Goal: Information Seeking & Learning: Learn about a topic

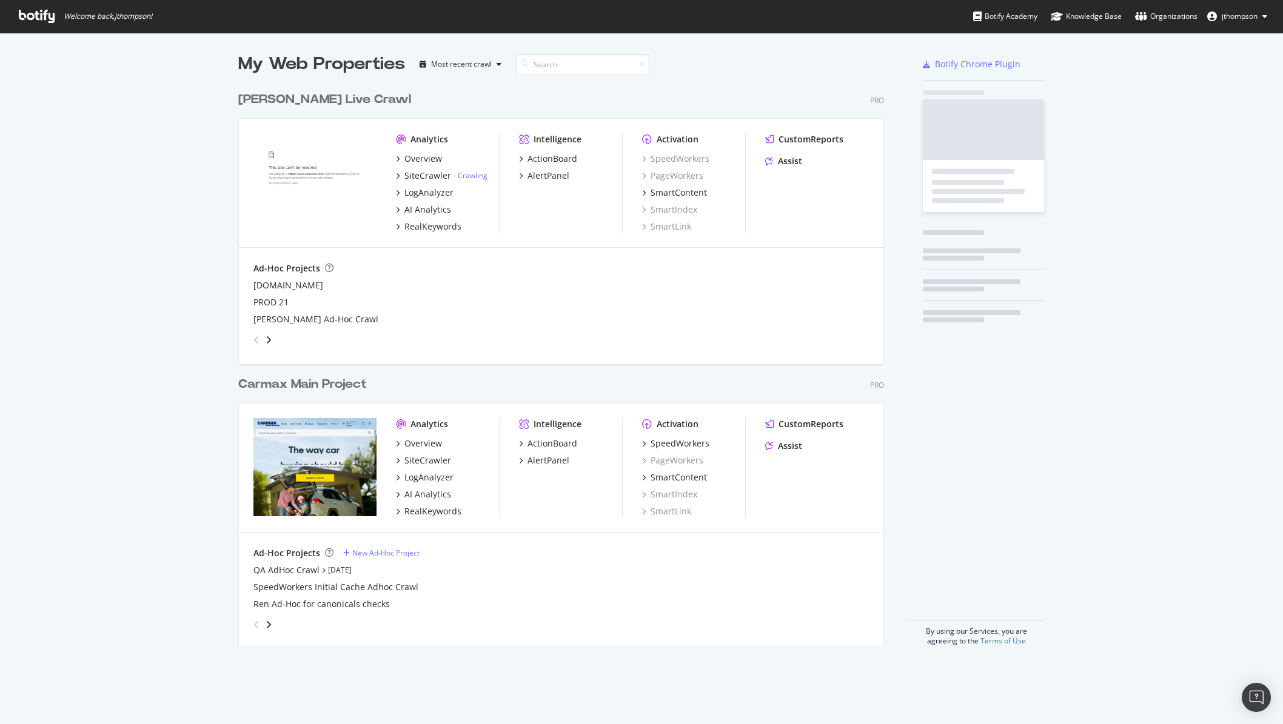
scroll to position [561, 646]
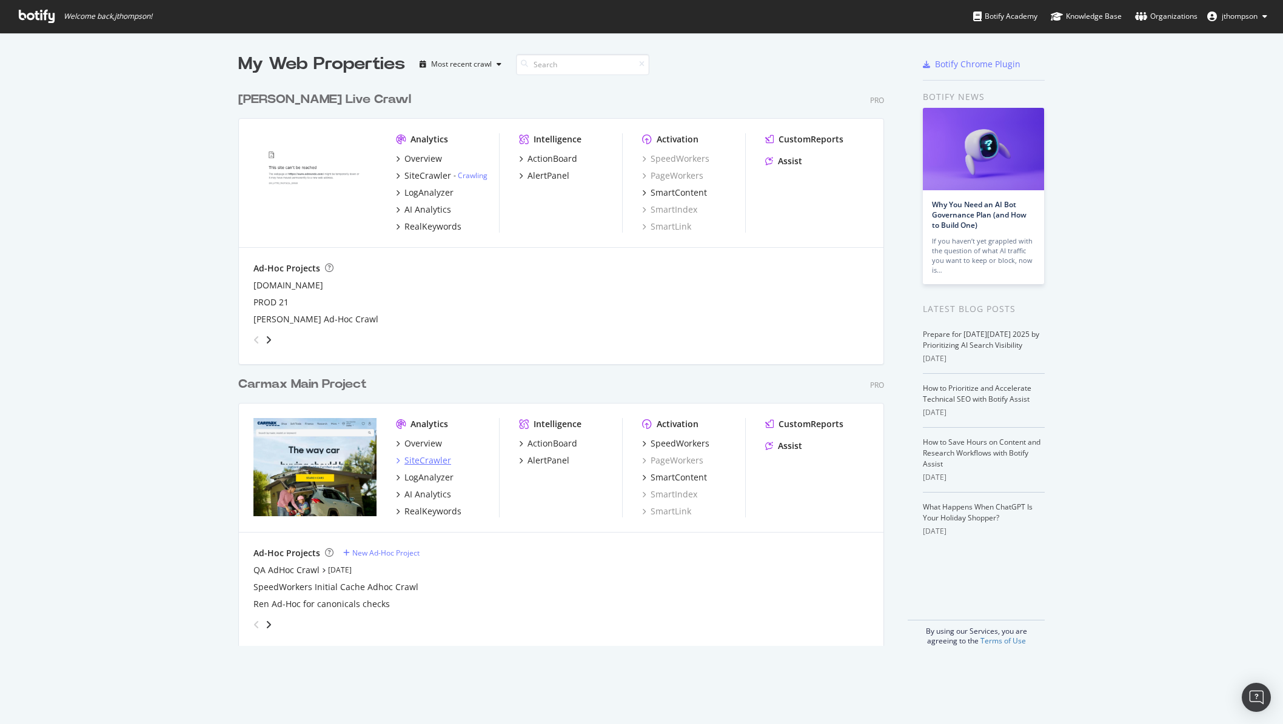
click at [418, 465] on div "SiteCrawler" at bounding box center [427, 461] width 47 height 12
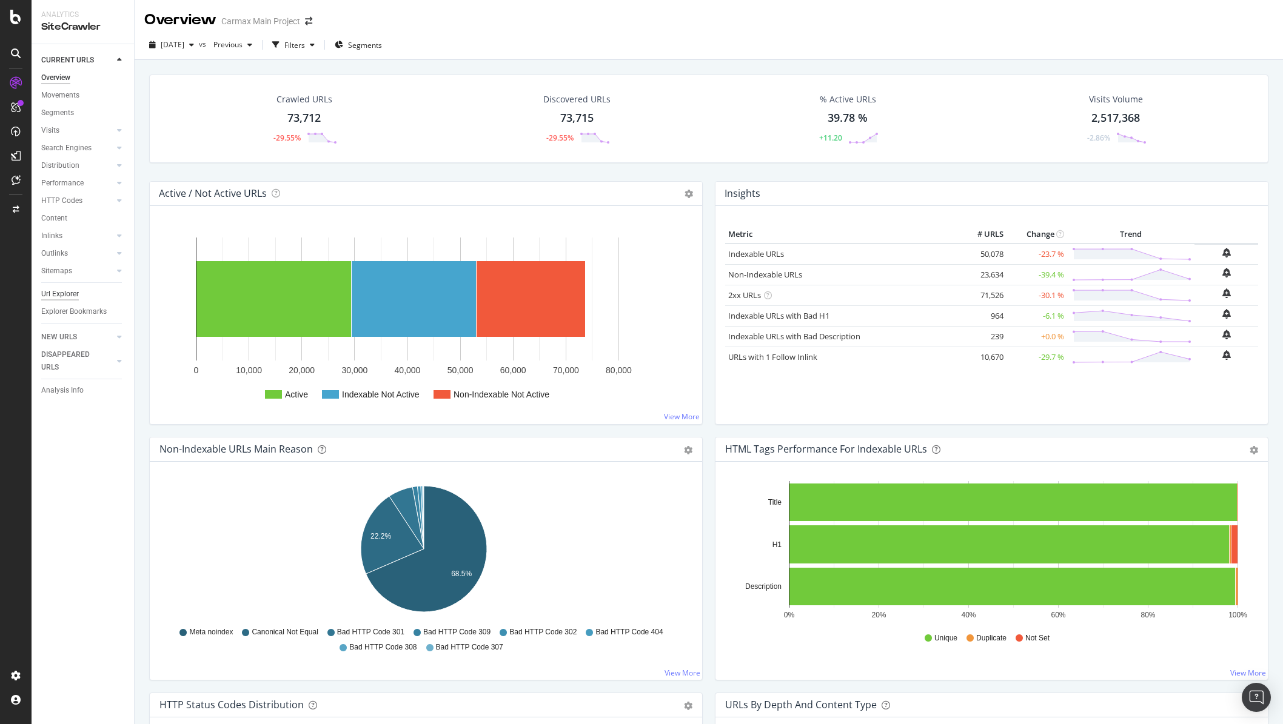
click at [59, 293] on div "Url Explorer" at bounding box center [60, 294] width 38 height 13
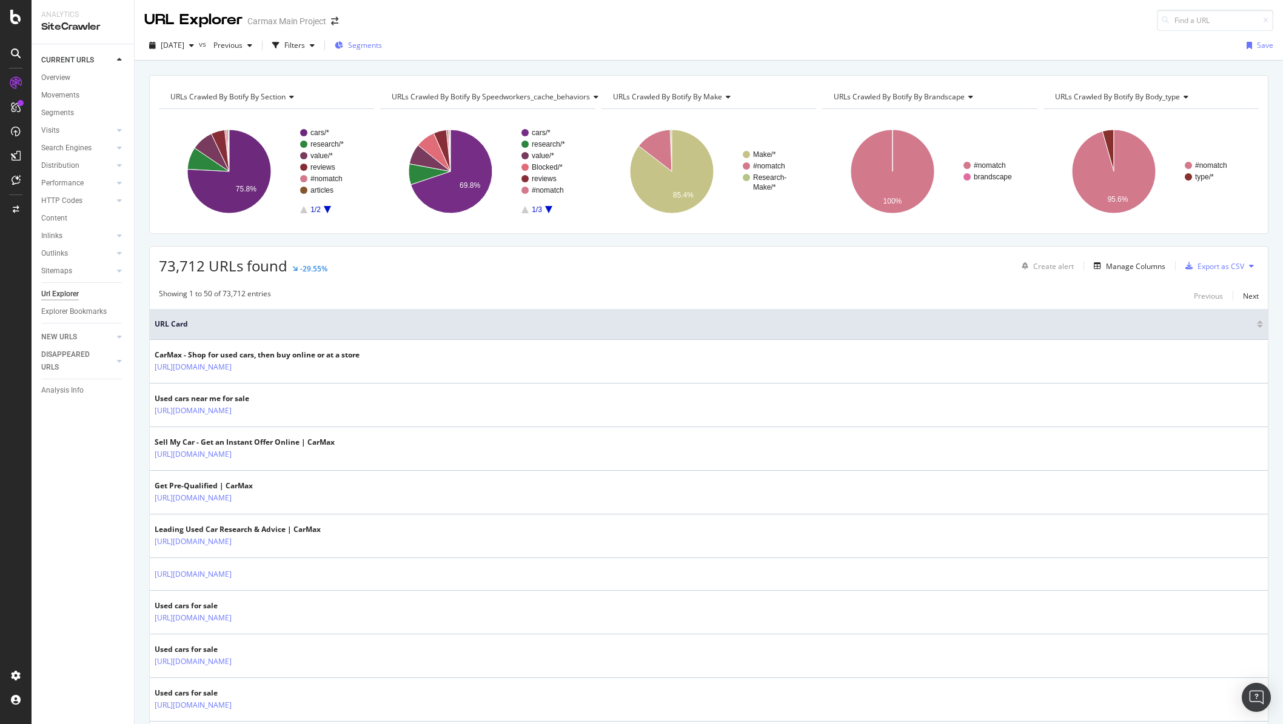
click at [365, 45] on div "Segments" at bounding box center [358, 45] width 47 height 10
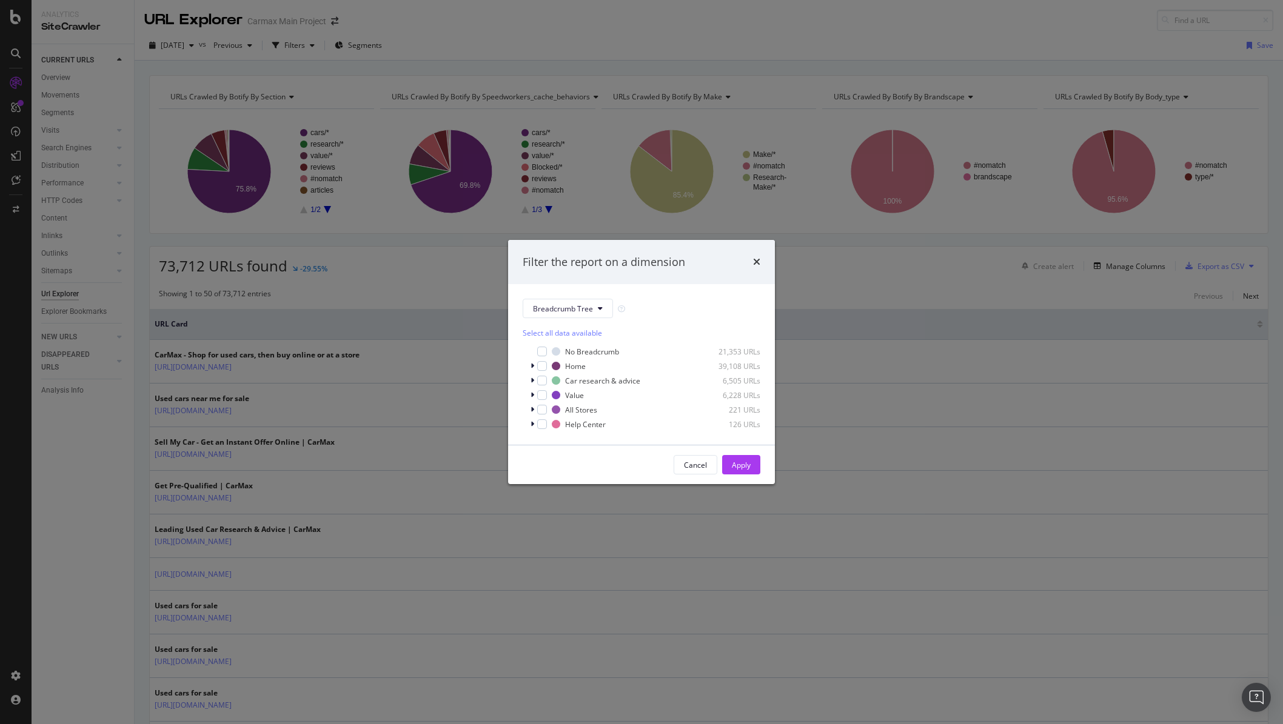
click at [761, 263] on div "Filter the report on a dimension" at bounding box center [641, 262] width 267 height 45
click at [757, 263] on icon "times" at bounding box center [756, 262] width 7 height 10
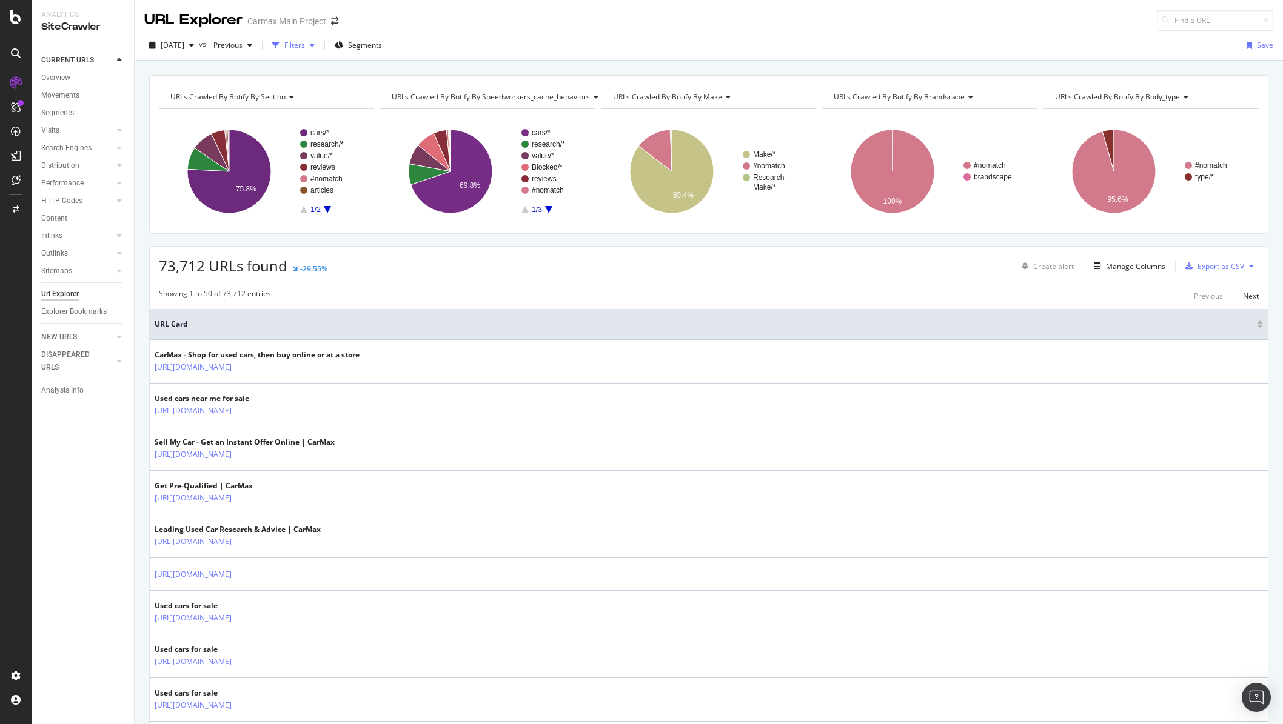
click at [319, 50] on div "Filters" at bounding box center [293, 45] width 52 height 18
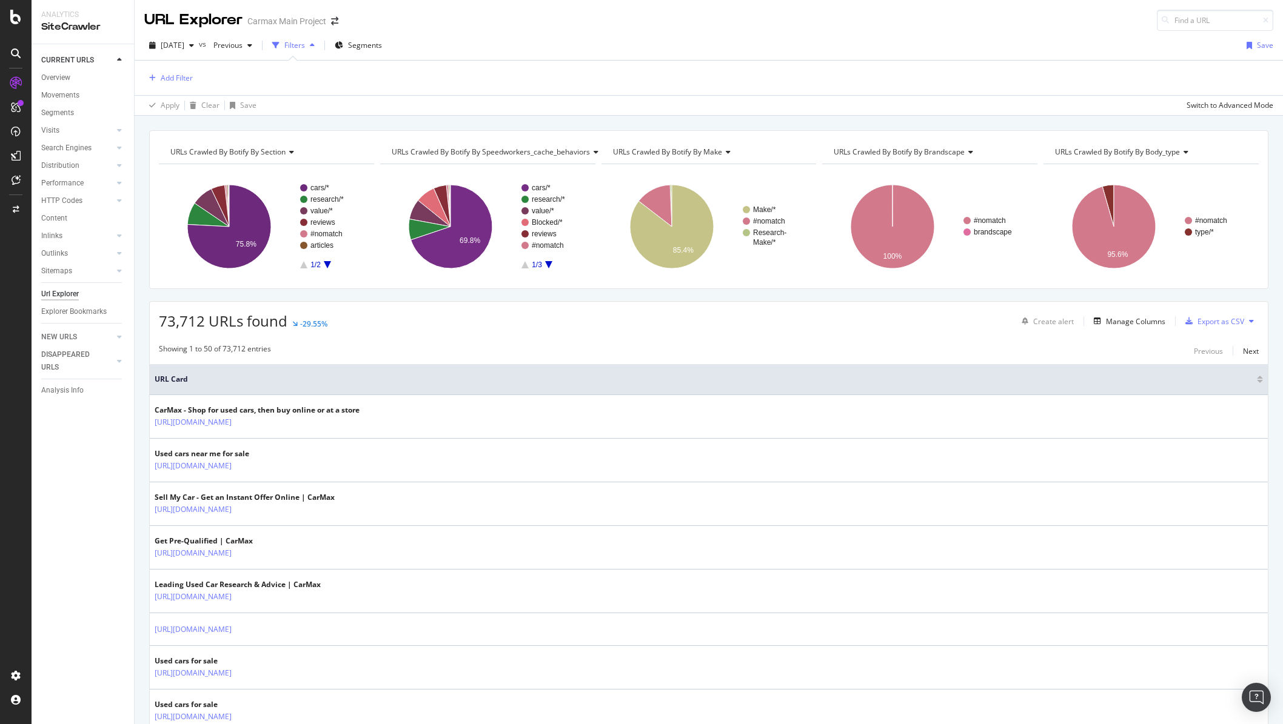
click at [162, 68] on div "Add Filter" at bounding box center [708, 78] width 1129 height 35
click at [165, 83] on div "Add Filter" at bounding box center [177, 78] width 32 height 10
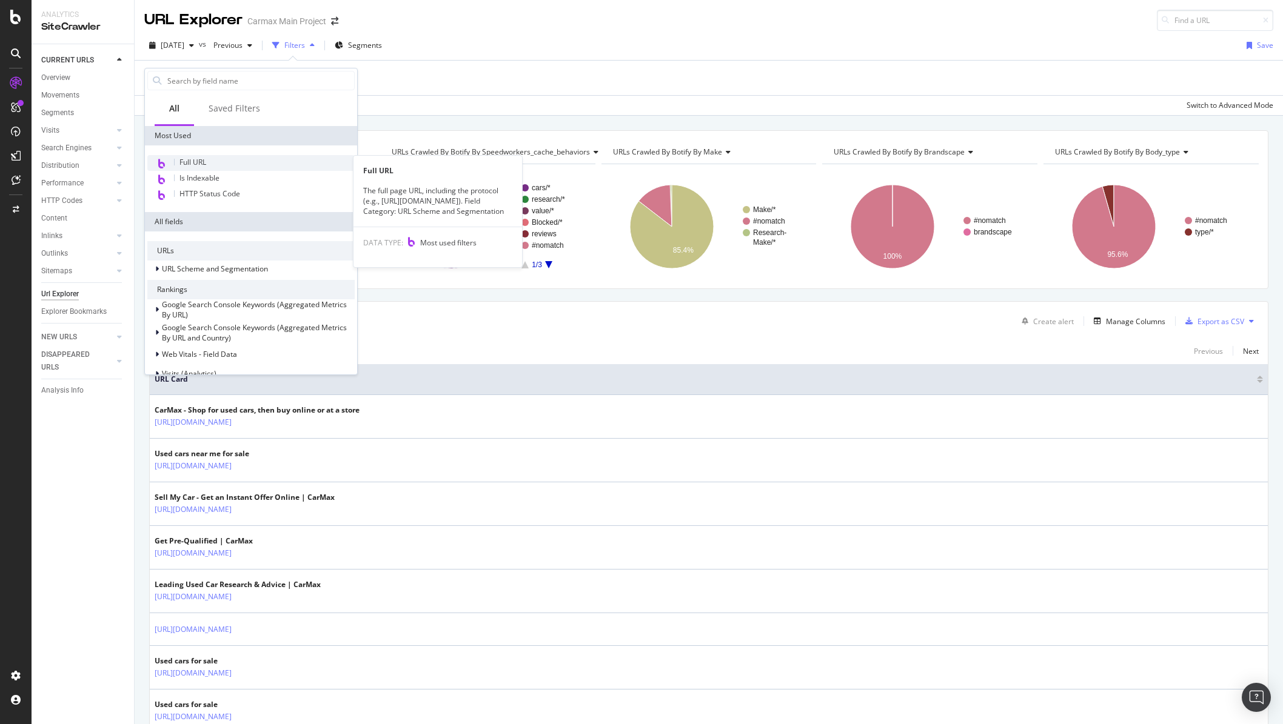
click at [190, 159] on span "Full URL" at bounding box center [192, 162] width 27 height 10
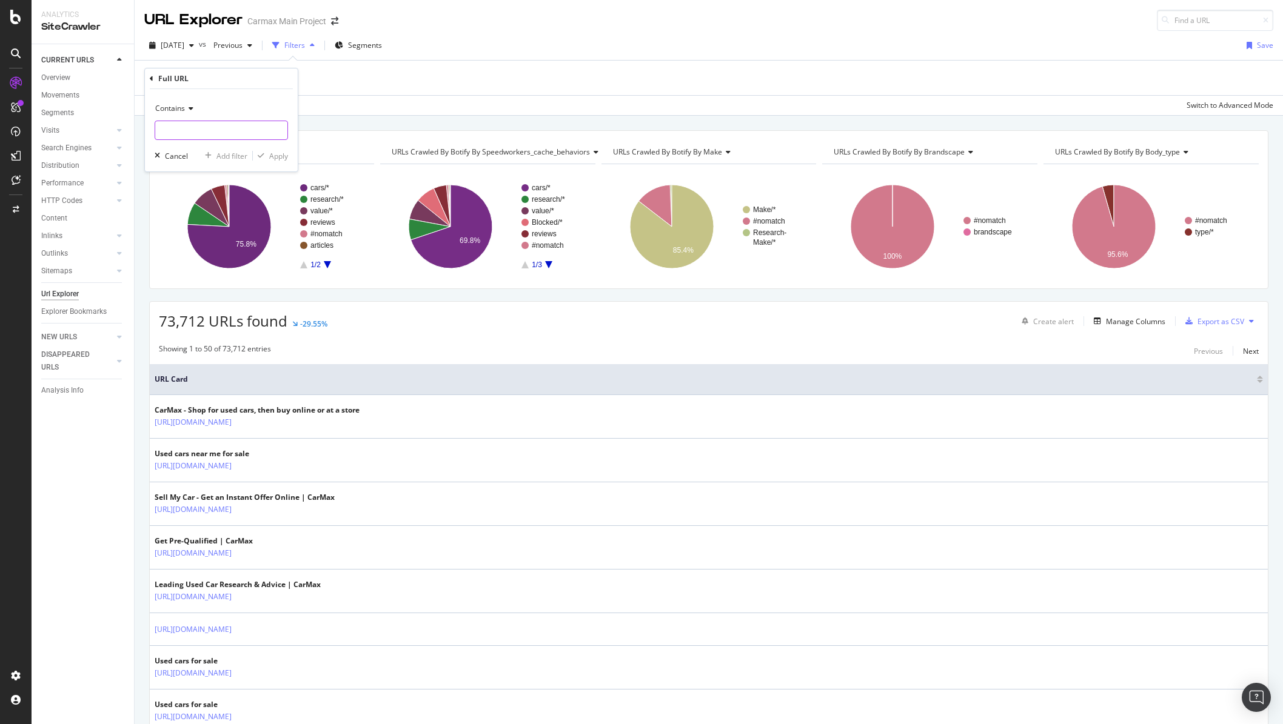
click at [187, 130] on input "text" at bounding box center [221, 130] width 132 height 19
type input "/cars/all"
click at [272, 154] on div "Apply" at bounding box center [278, 156] width 19 height 10
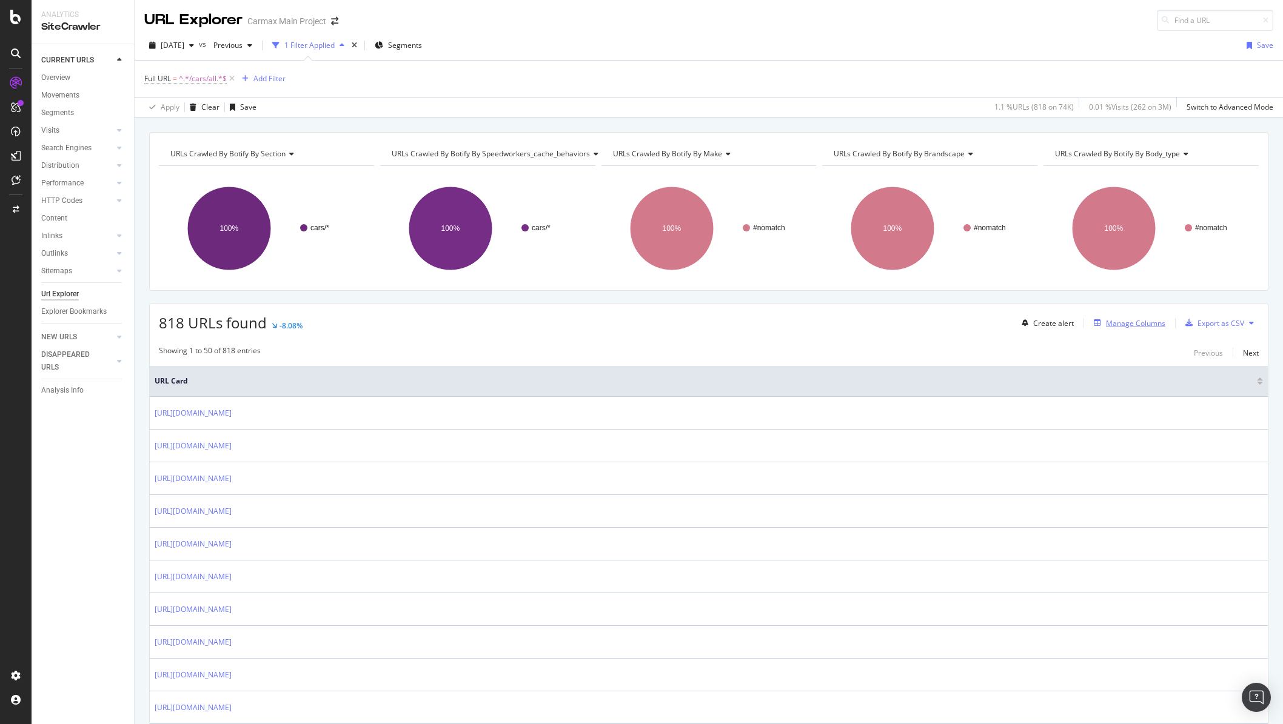
click at [1111, 326] on div "Manage Columns" at bounding box center [1135, 323] width 59 height 10
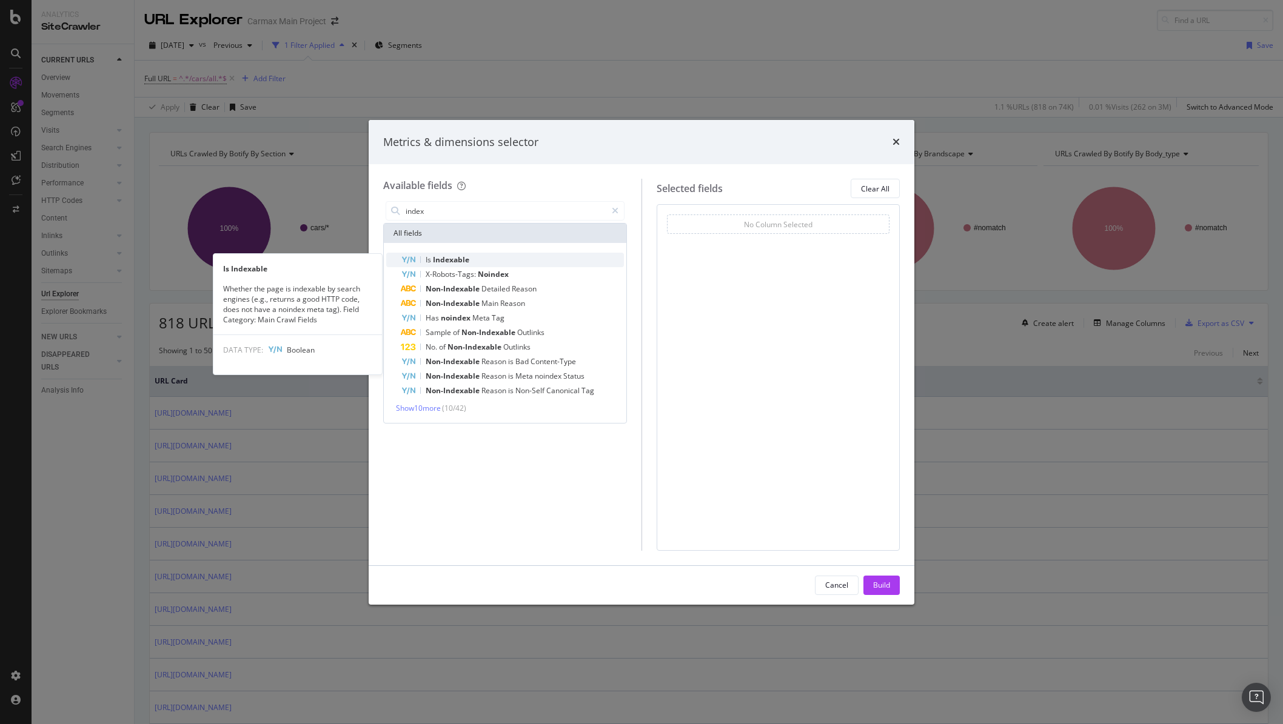
type input "index"
click at [449, 258] on span "Indexable" at bounding box center [451, 260] width 36 height 10
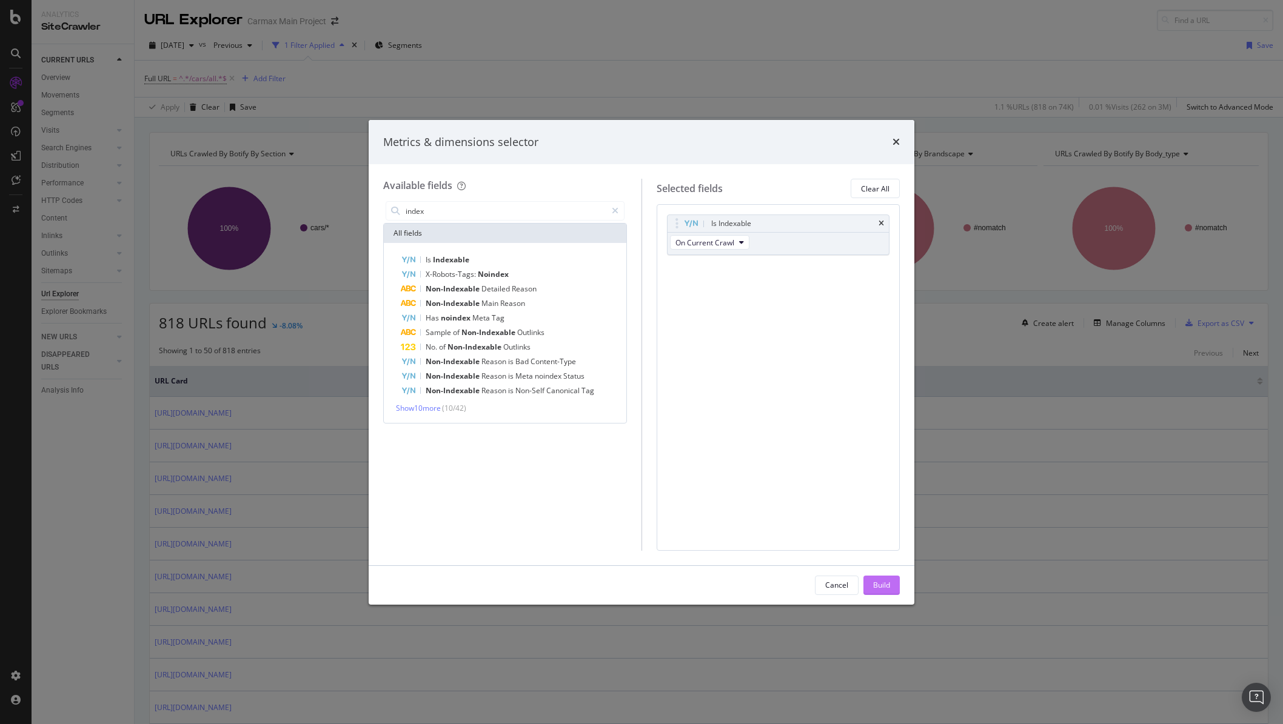
click at [884, 588] on div "Build" at bounding box center [881, 585] width 17 height 10
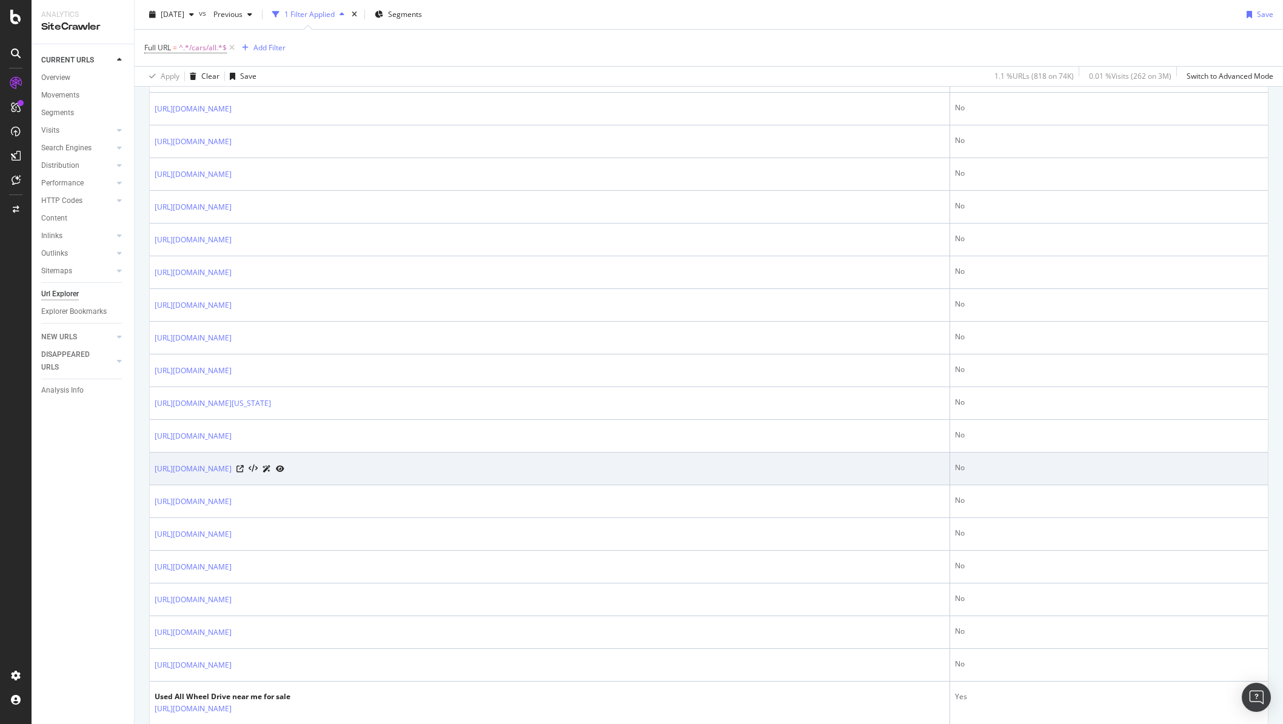
scroll to position [341, 0]
click at [232, 466] on link "[URL][DOMAIN_NAME]" at bounding box center [193, 467] width 77 height 12
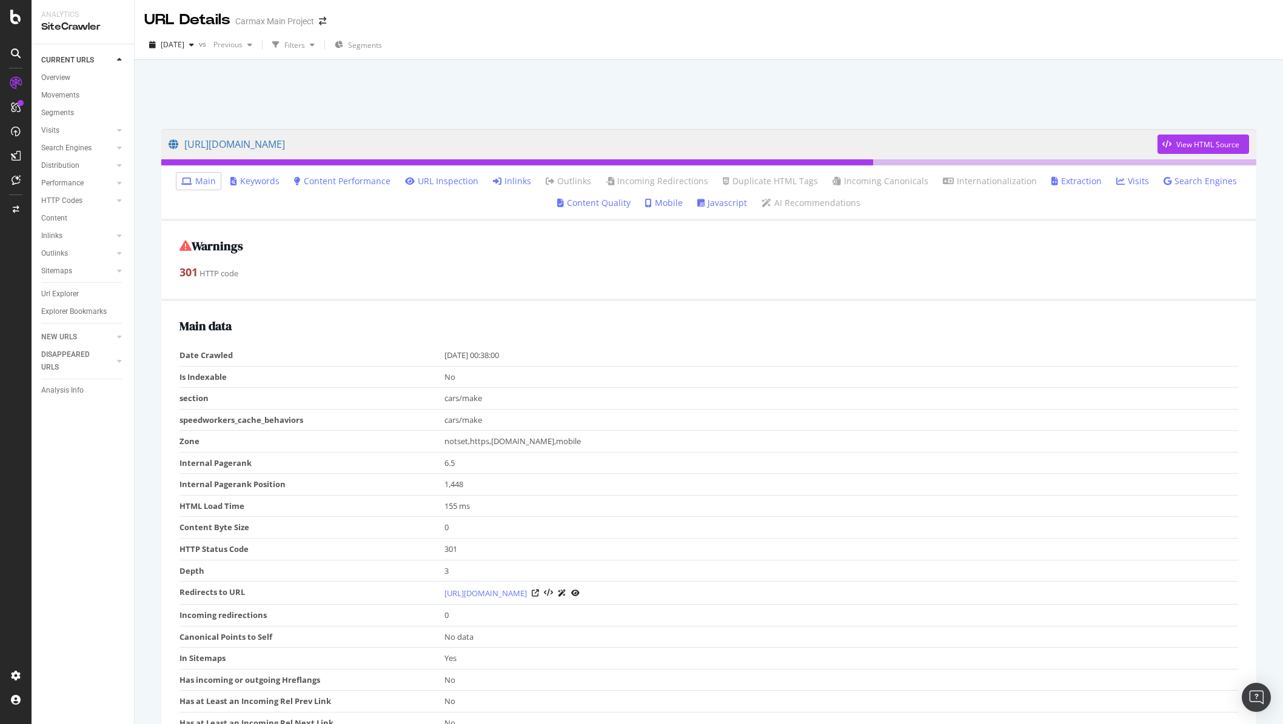
click at [526, 182] on link "Inlinks" at bounding box center [512, 181] width 38 height 12
